Goal: Navigation & Orientation: Find specific page/section

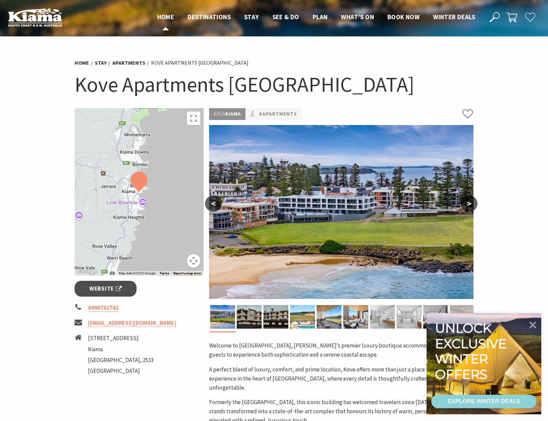
click at [166, 17] on span "Home" at bounding box center [165, 17] width 17 height 8
drag, startPoint x: 131, startPoint y: 85, endPoint x: 224, endPoint y: 65, distance: 95.2
click at [132, 85] on h1 "Kove Apartments Kiama" at bounding box center [274, 84] width 399 height 27
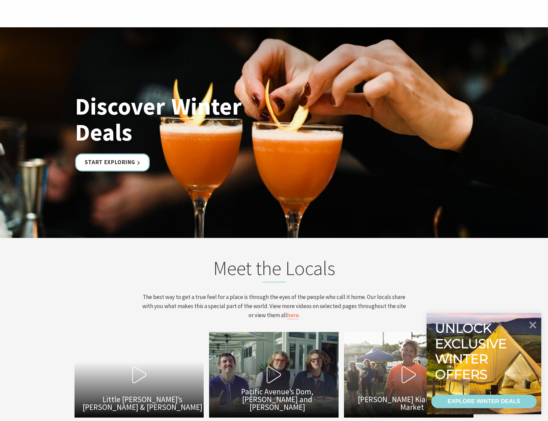
scroll to position [979, 0]
